Goal: Task Accomplishment & Management: Use online tool/utility

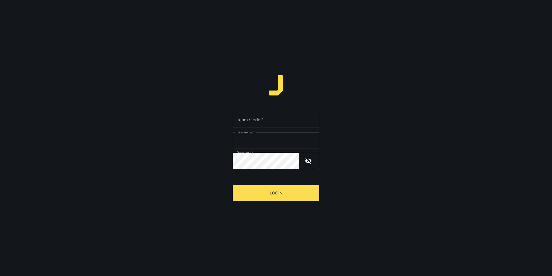
type input "**********"
click at [270, 119] on input "Team Code   *" at bounding box center [276, 120] width 87 height 16
type input "*****"
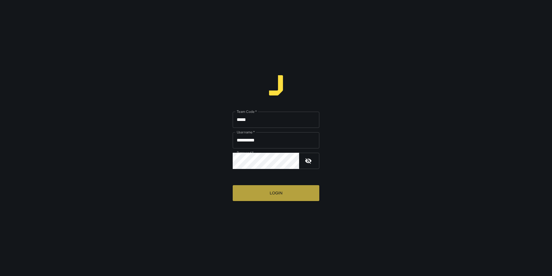
click at [255, 186] on button "Login" at bounding box center [276, 193] width 87 height 16
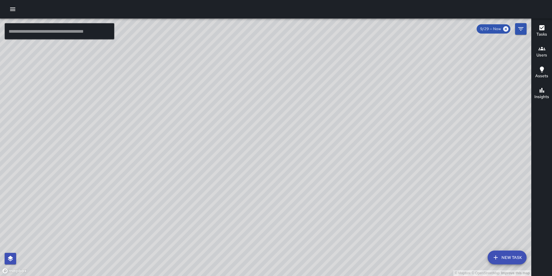
click at [16, 13] on button "button" at bounding box center [13, 9] width 12 height 12
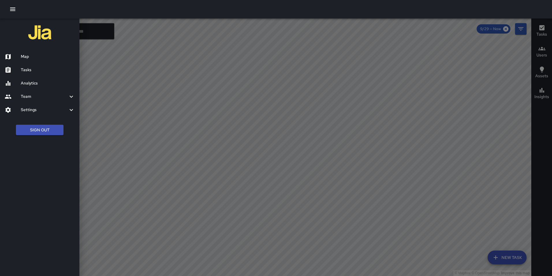
click at [16, 12] on icon "button" at bounding box center [12, 9] width 7 height 7
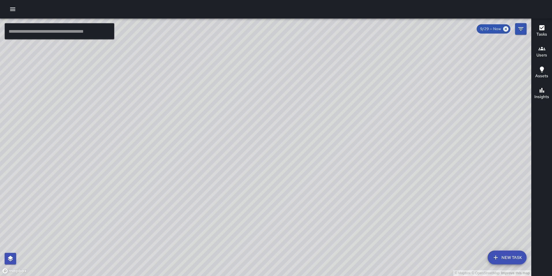
click at [13, 13] on button "button" at bounding box center [13, 9] width 12 height 12
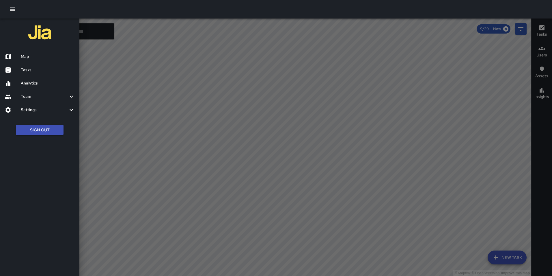
click at [109, 12] on div at bounding box center [276, 9] width 552 height 18
click at [37, 11] on div at bounding box center [276, 9] width 552 height 18
click at [14, 10] on icon "button" at bounding box center [12, 9] width 5 height 3
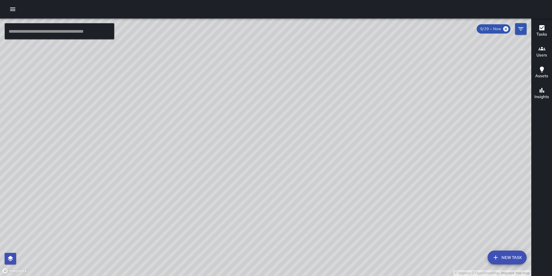
click at [9, 11] on button "button" at bounding box center [13, 9] width 12 height 12
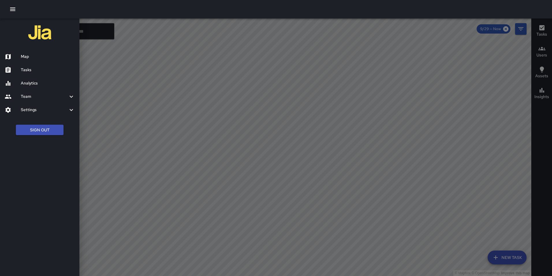
click at [10, 10] on icon "button" at bounding box center [12, 9] width 5 height 3
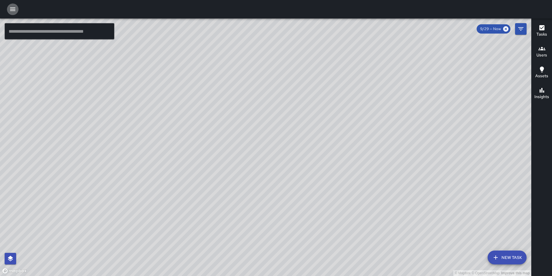
click at [10, 10] on icon "button" at bounding box center [12, 9] width 5 height 3
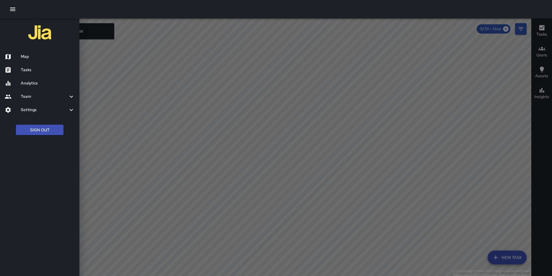
click at [10, 10] on icon "button" at bounding box center [12, 9] width 5 height 3
